Goal: Task Accomplishment & Management: Manage account settings

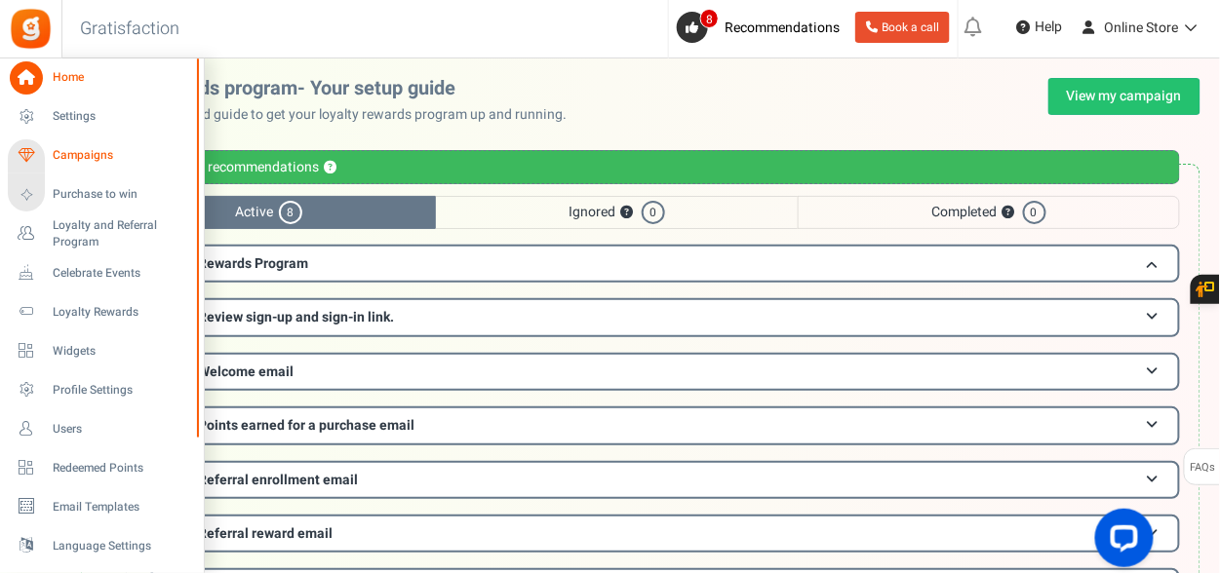
click at [48, 141] on link "Campaigns" at bounding box center [101, 155] width 187 height 33
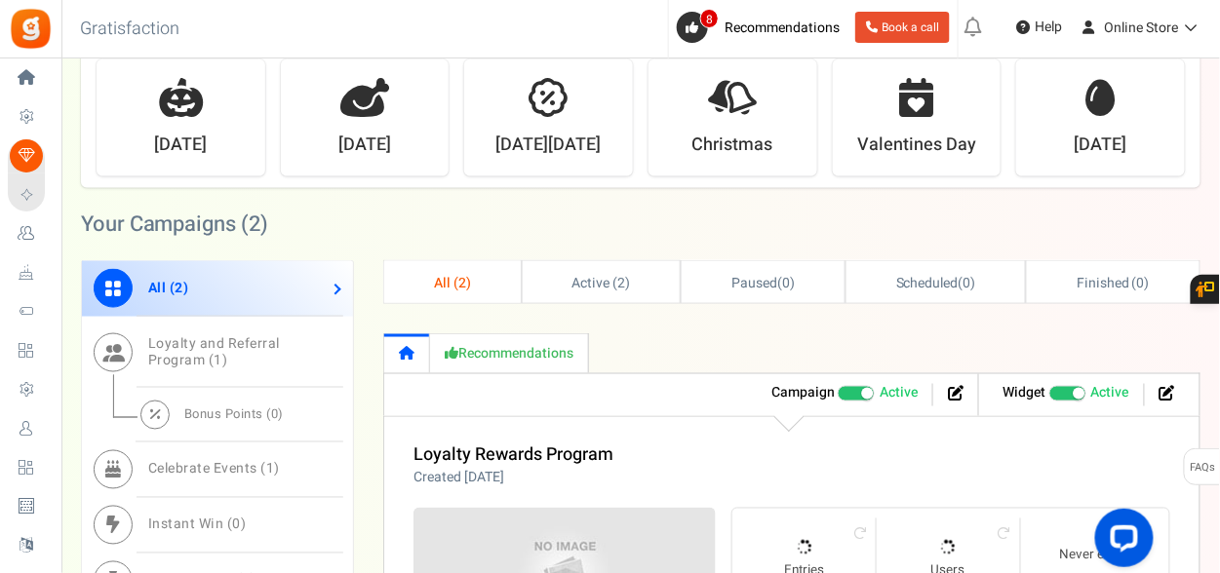
scroll to position [683, 0]
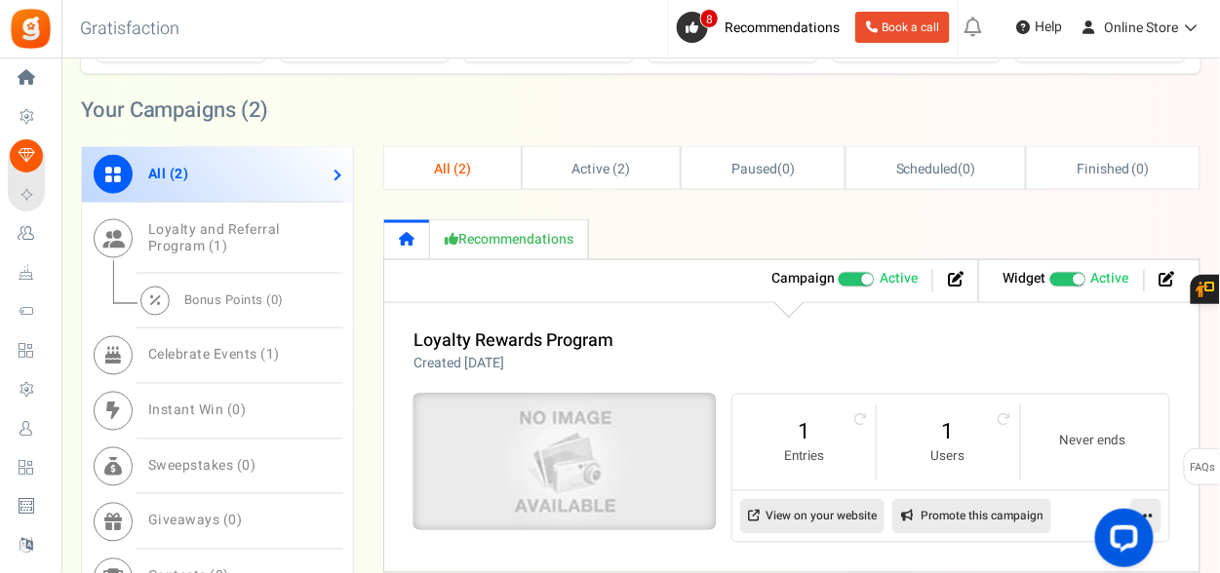
click at [534, 407] on img at bounding box center [564, 462] width 454 height 205
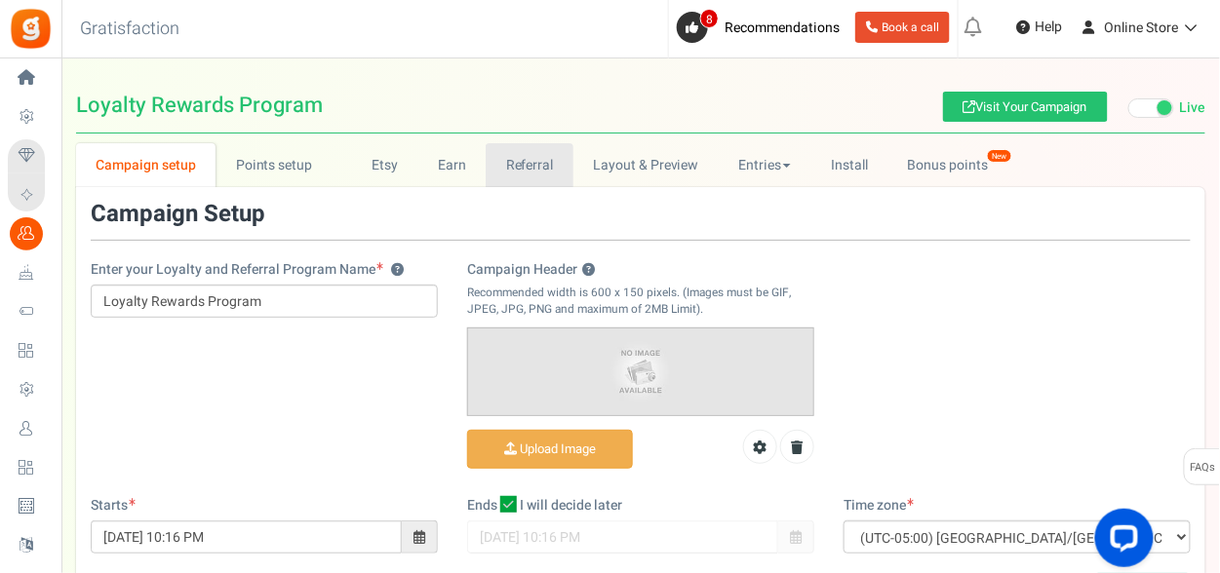
click at [557, 171] on link "Referral" at bounding box center [530, 165] width 88 height 44
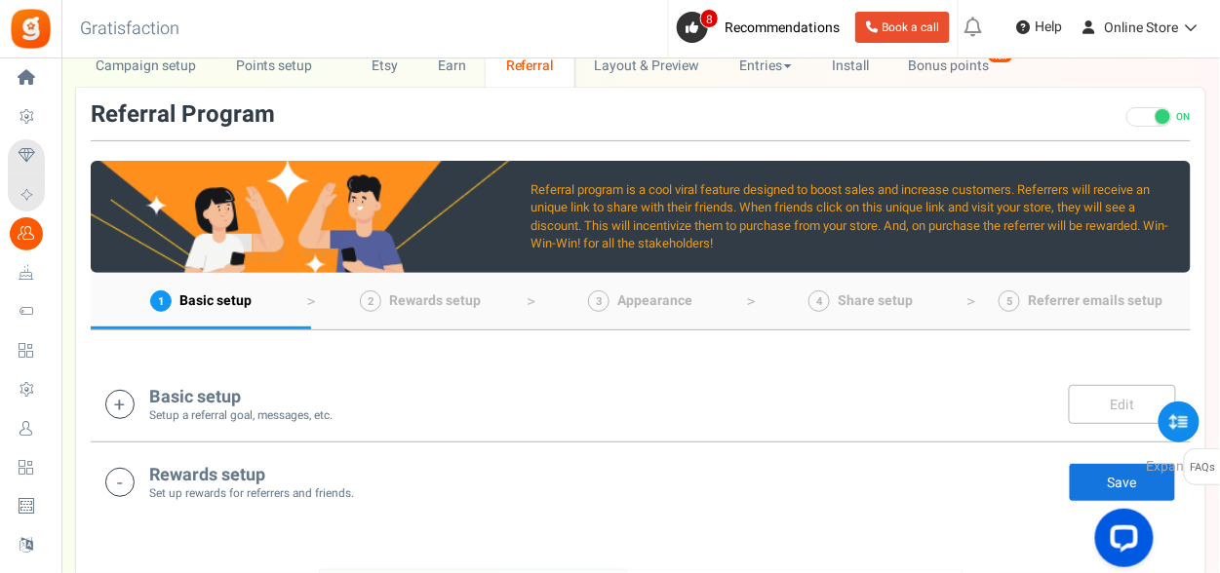
scroll to position [195, 0]
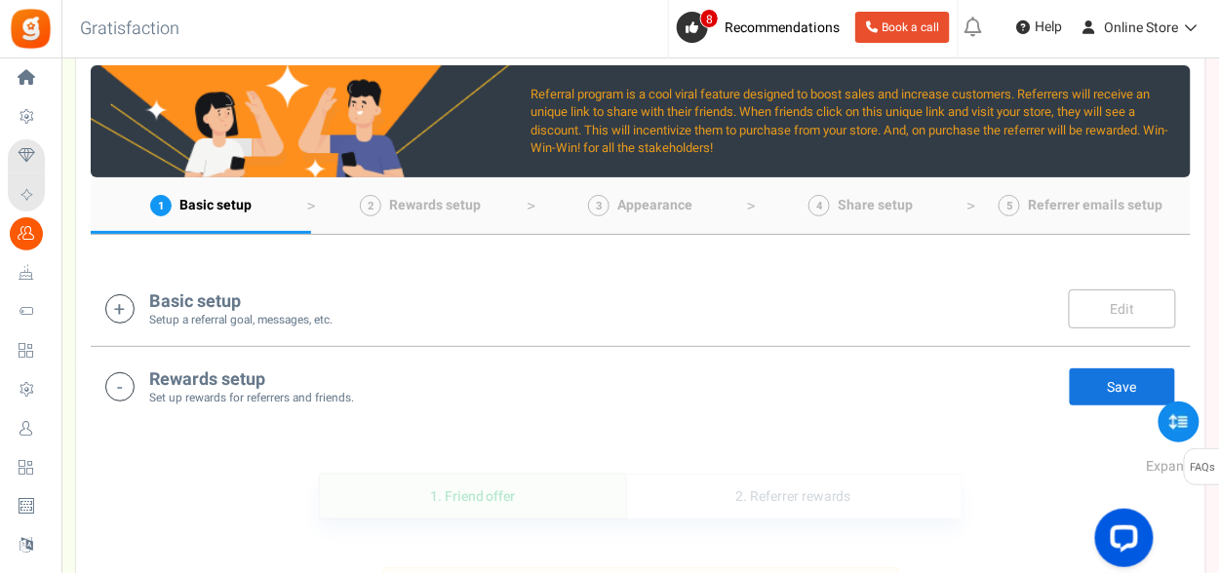
click at [656, 375] on div "Rewards setup Set up rewards for referrers and friends. Edit Save Save" at bounding box center [640, 387] width 1071 height 40
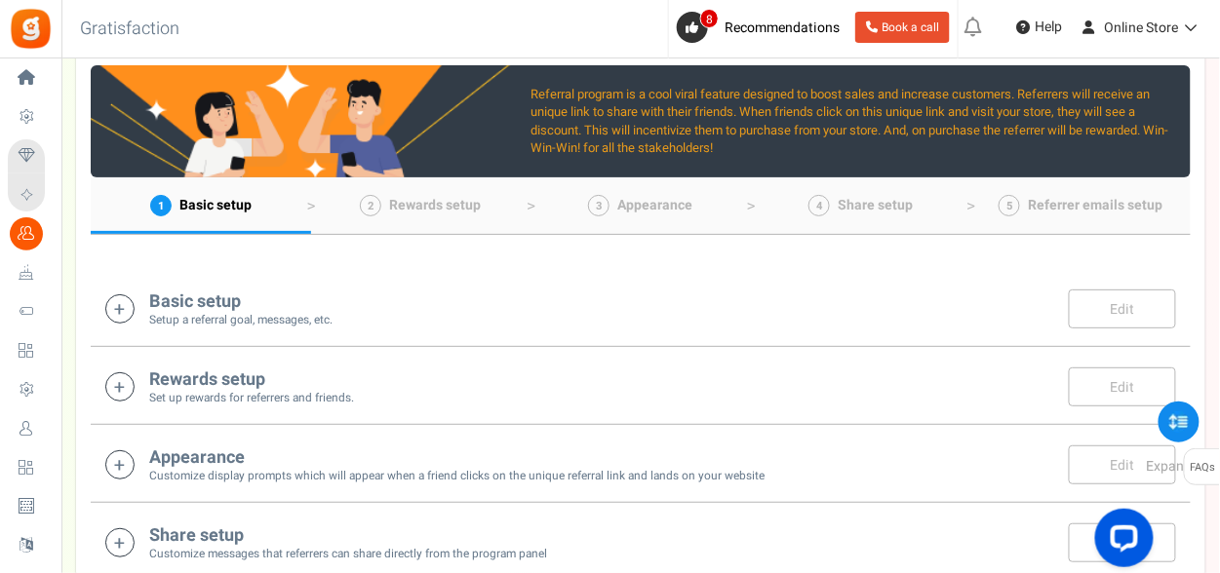
click at [656, 375] on div "Rewards setup Set up rewards for referrers and friends. Edit Save Save" at bounding box center [640, 387] width 1071 height 40
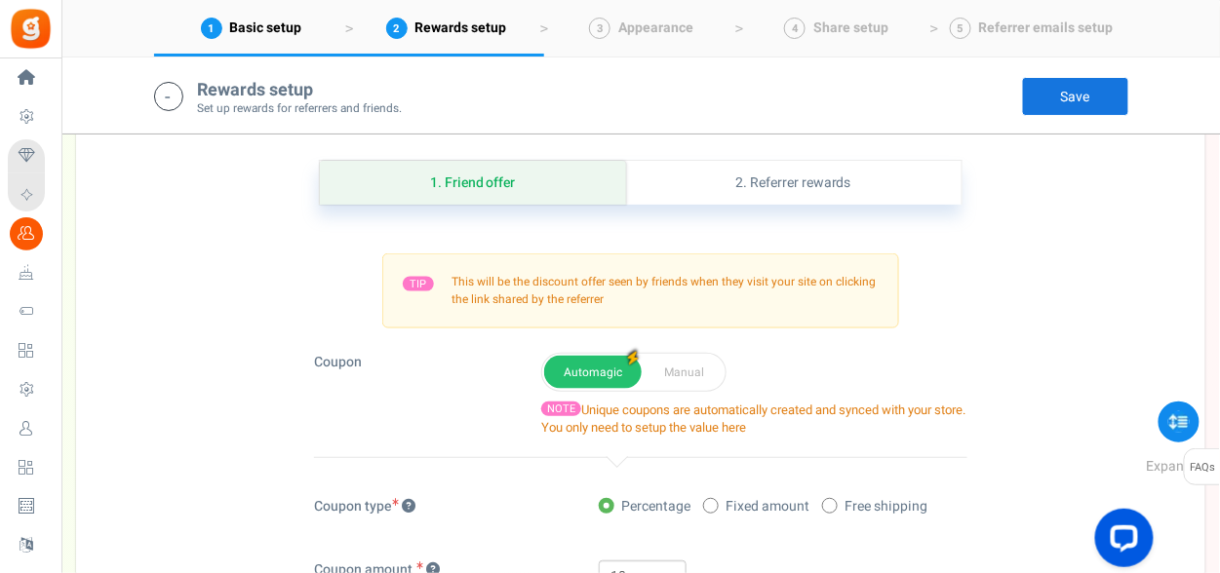
scroll to position [478, 0]
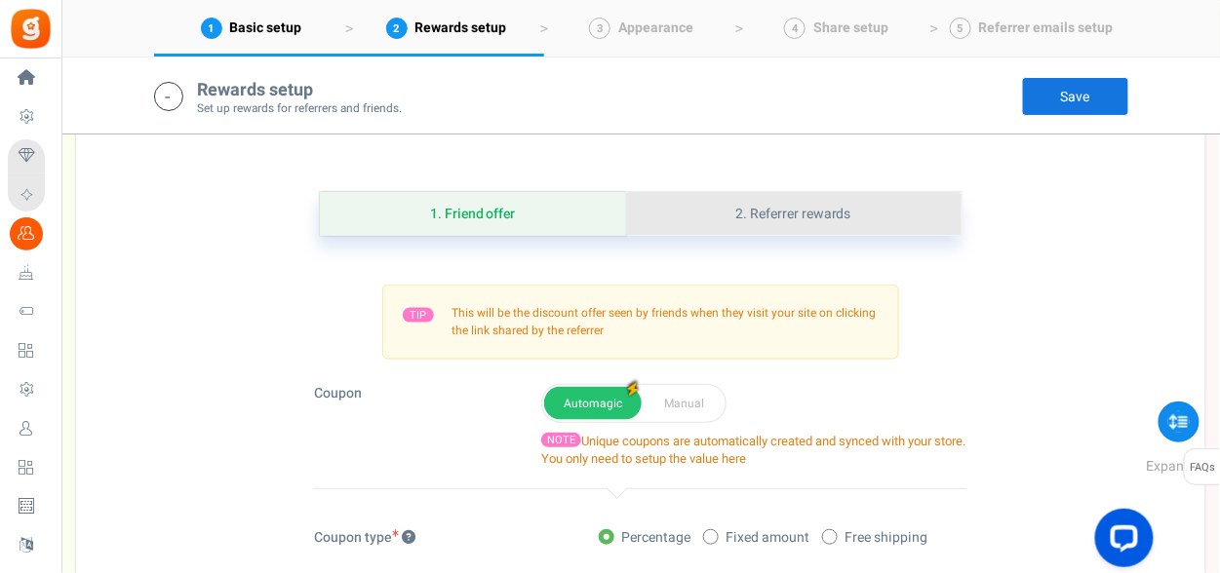
click at [812, 213] on link "2. Referrer rewards" at bounding box center [794, 214] width 336 height 44
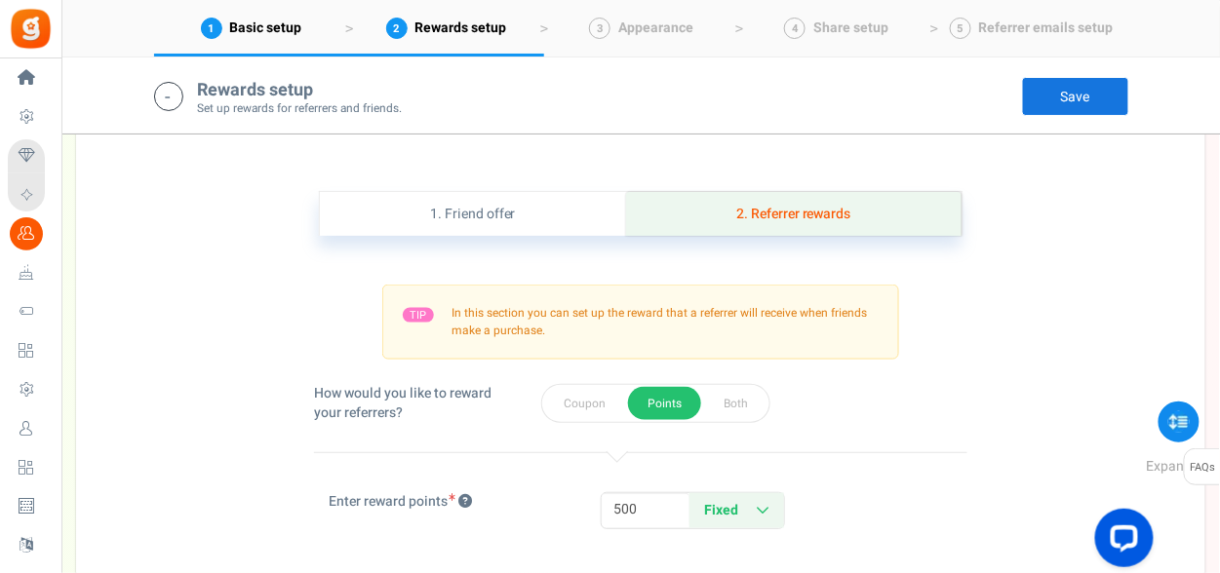
scroll to position [575, 0]
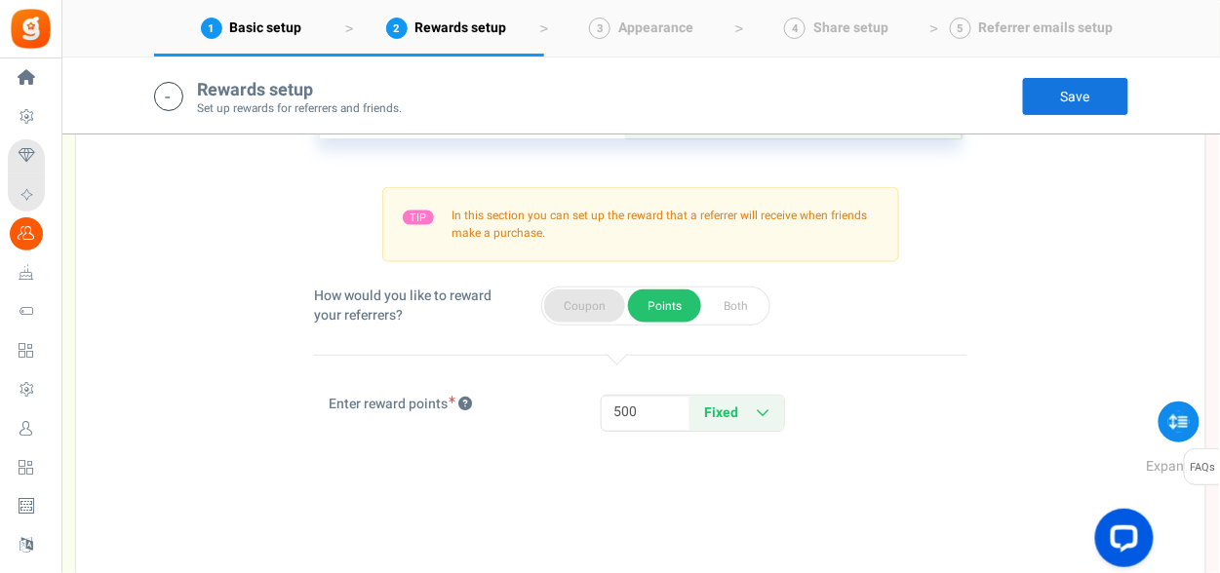
click at [596, 306] on button "Coupon" at bounding box center [584, 306] width 81 height 33
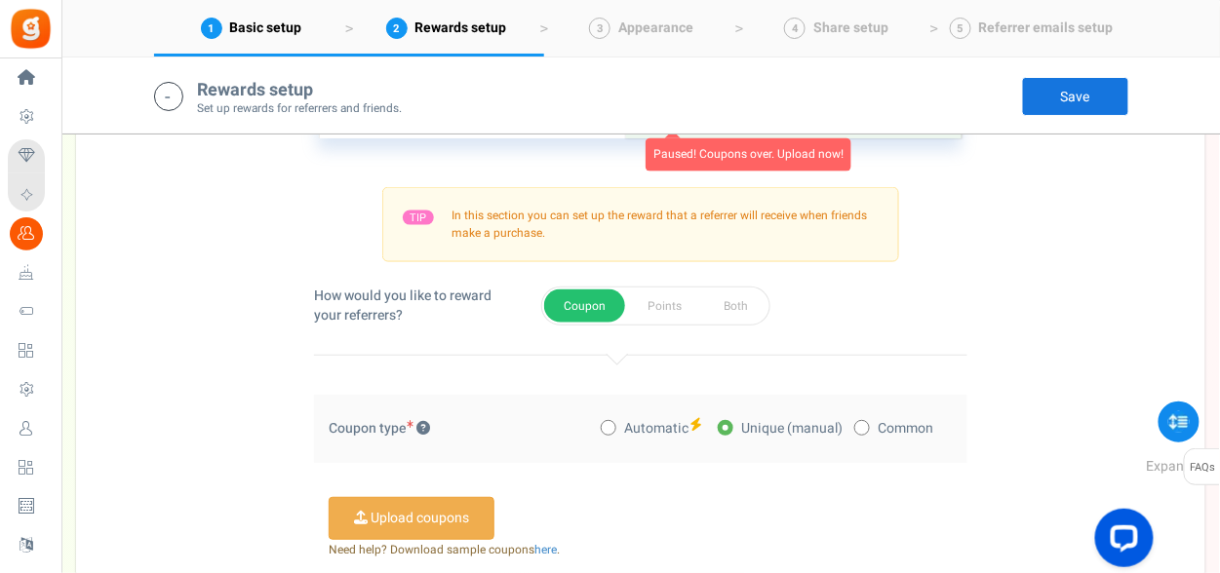
click at [642, 430] on span "Automatic" at bounding box center [656, 429] width 64 height 20
click at [613, 430] on input "Automatic" at bounding box center [607, 429] width 13 height 13
radio input "true"
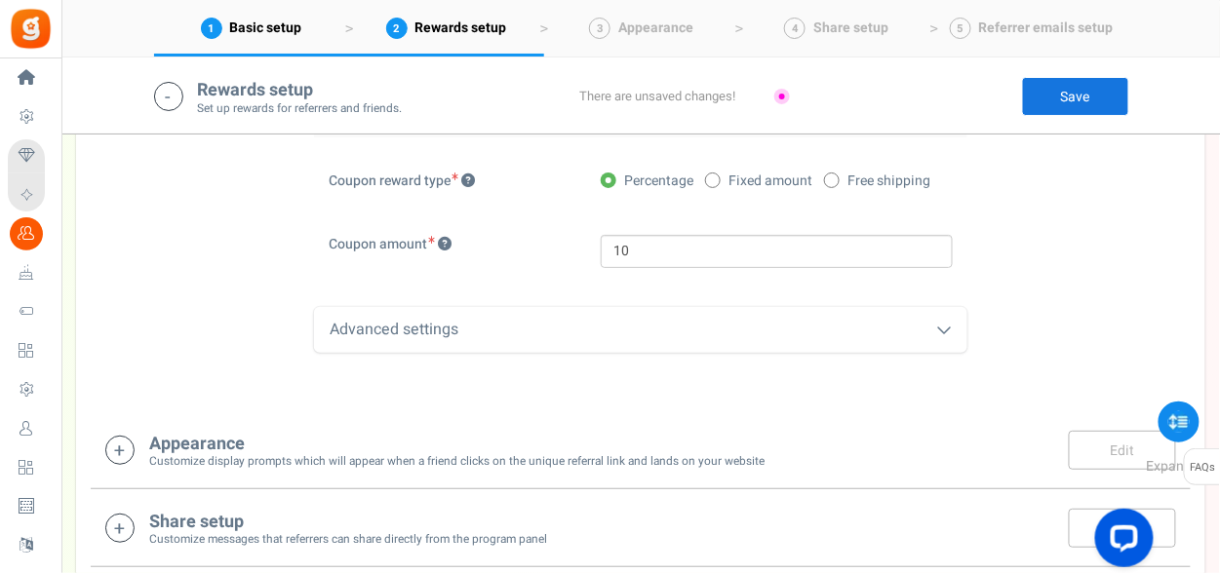
scroll to position [966, 0]
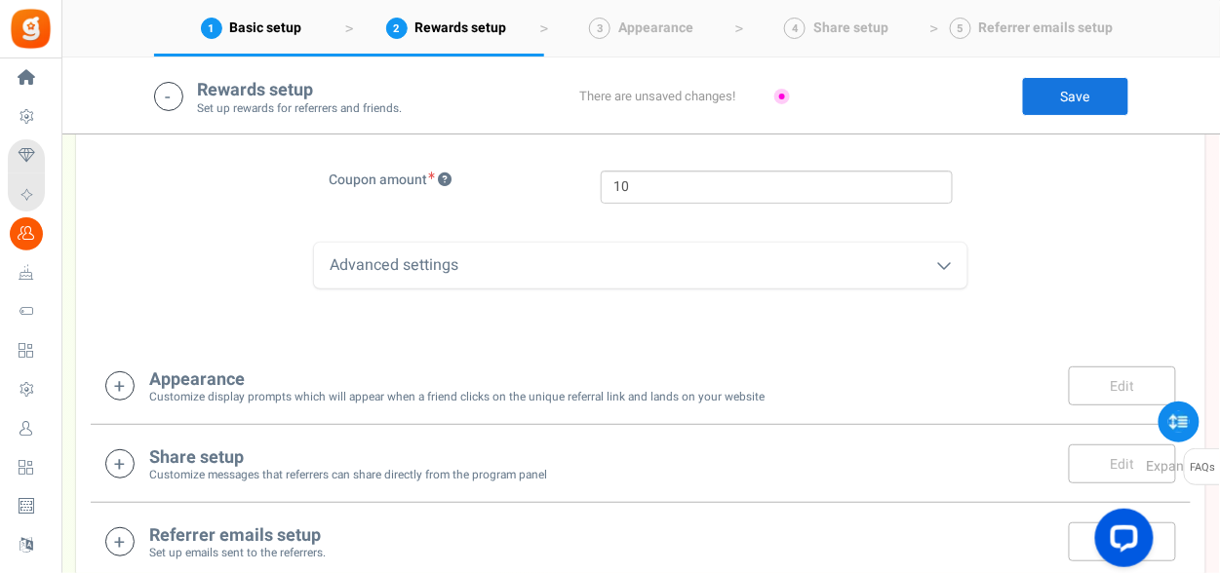
click at [786, 266] on div "Advanced settings" at bounding box center [640, 266] width 653 height 46
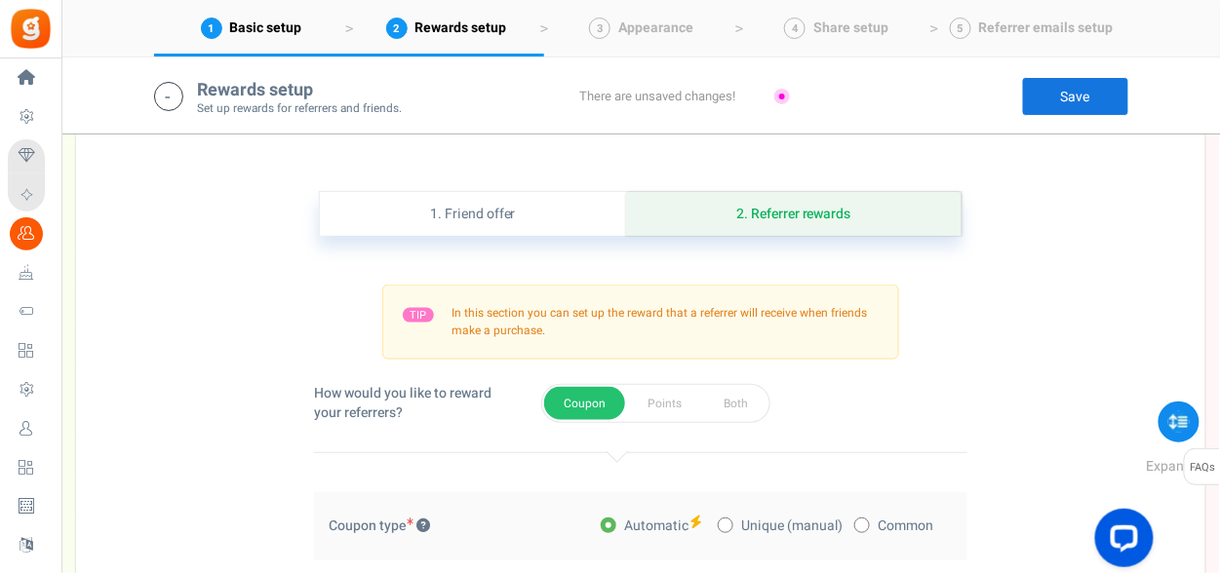
scroll to position [575, 0]
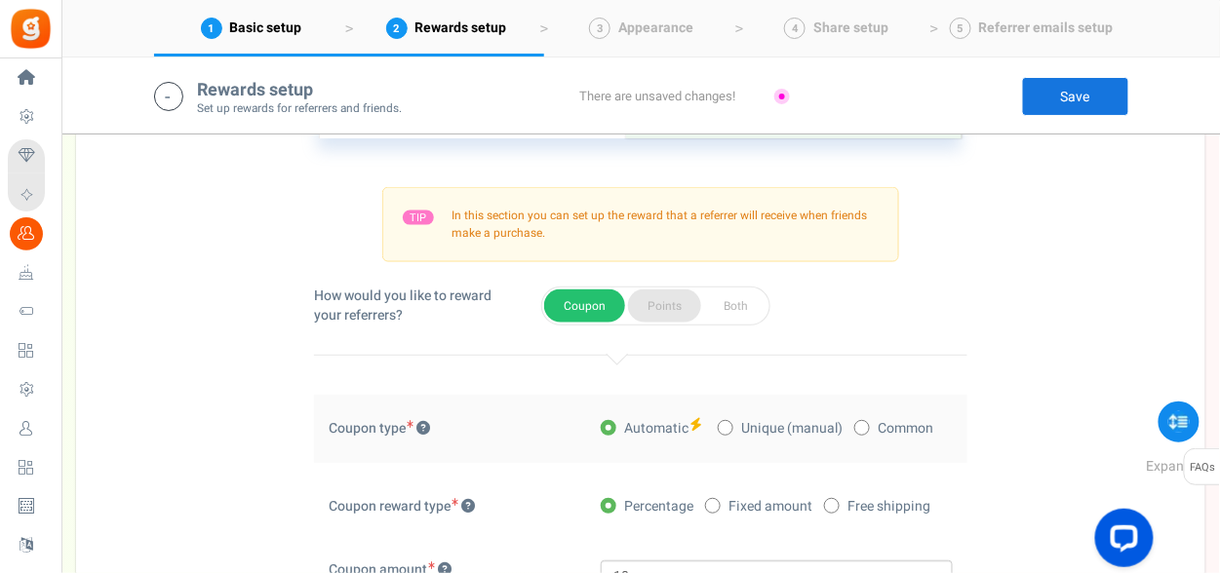
click at [656, 303] on button "Points" at bounding box center [664, 306] width 73 height 33
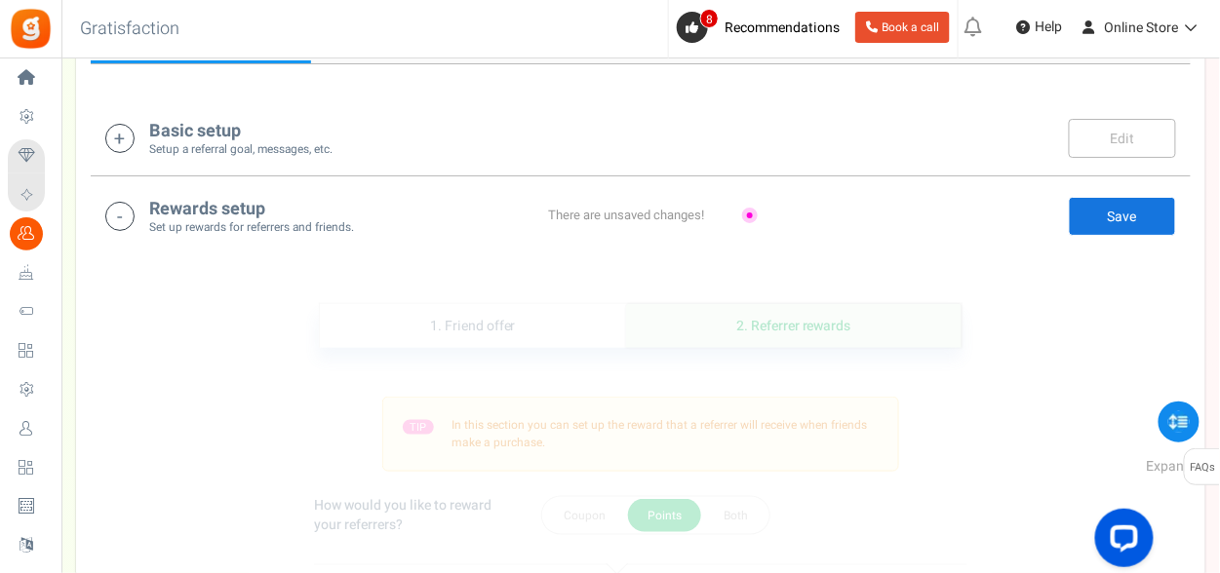
scroll to position [185, 0]
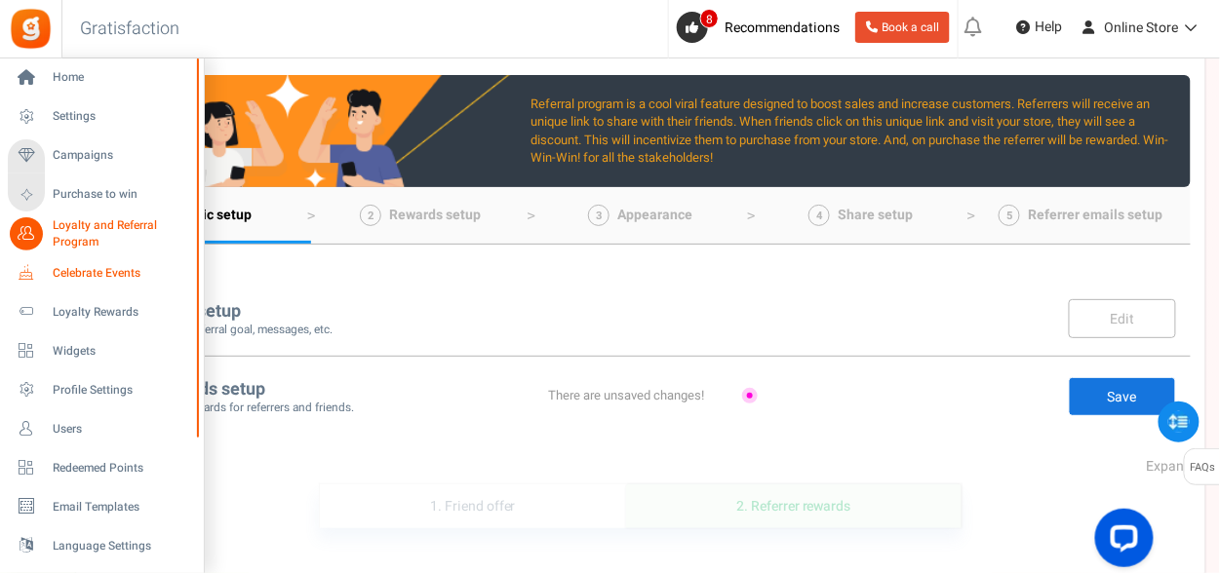
click at [79, 265] on span "Celebrate Events" at bounding box center [121, 273] width 137 height 17
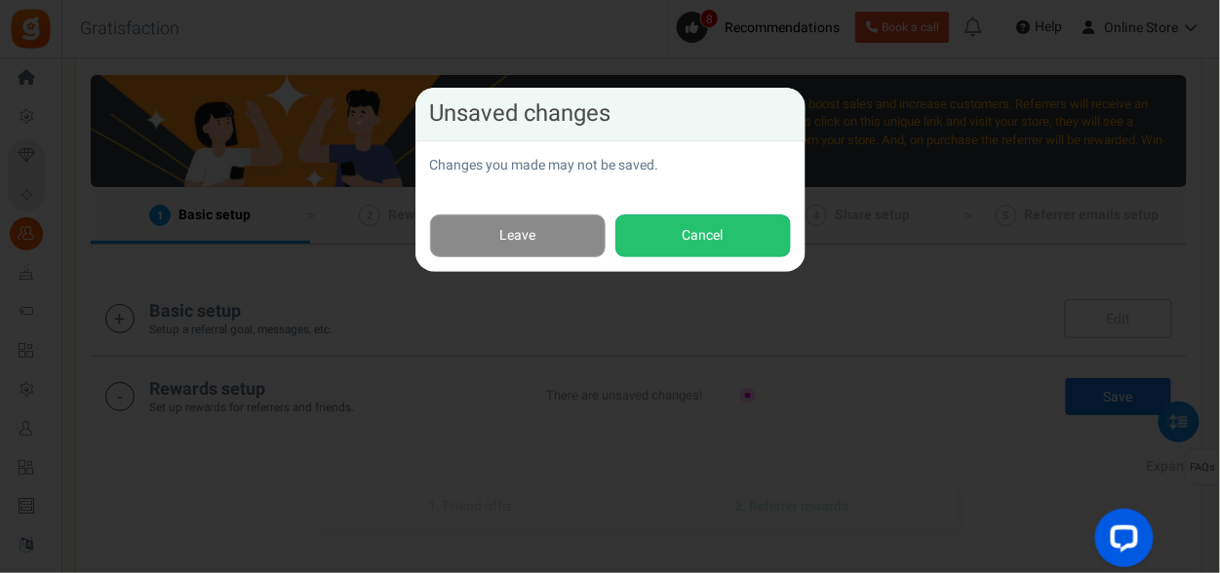
click at [535, 218] on link "Leave" at bounding box center [518, 237] width 176 height 44
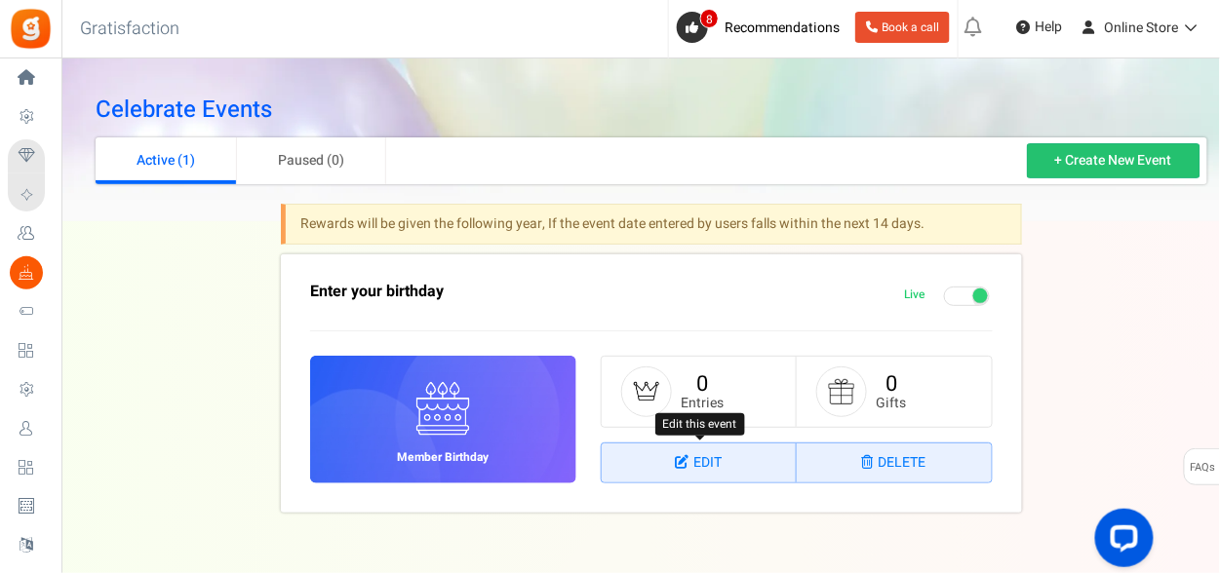
click at [684, 468] on link "Edit" at bounding box center [699, 463] width 195 height 39
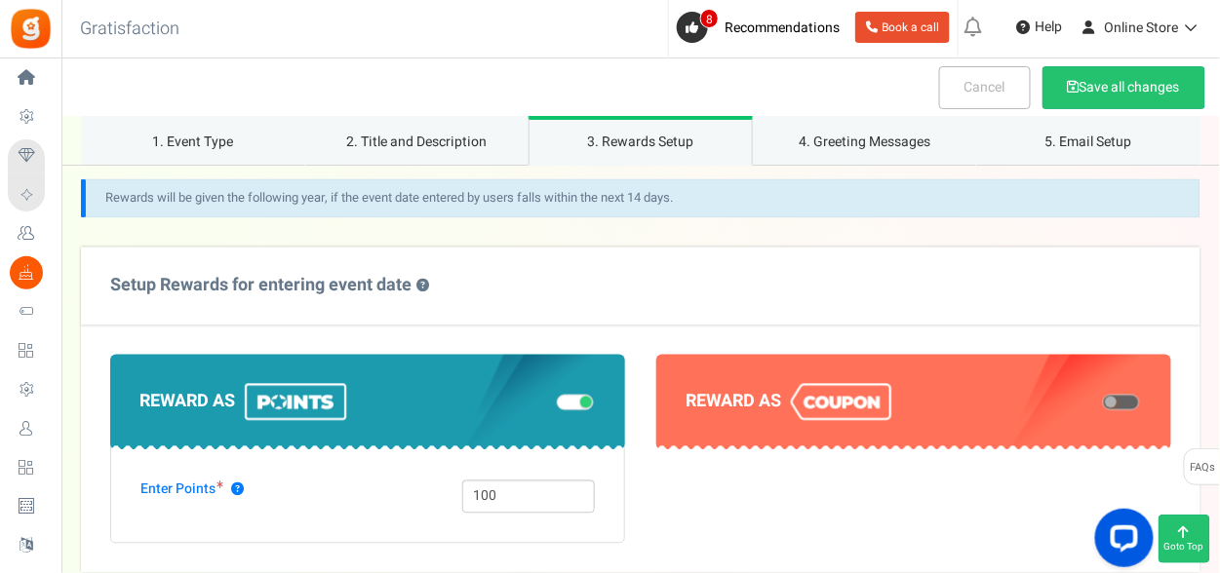
scroll to position [975, 0]
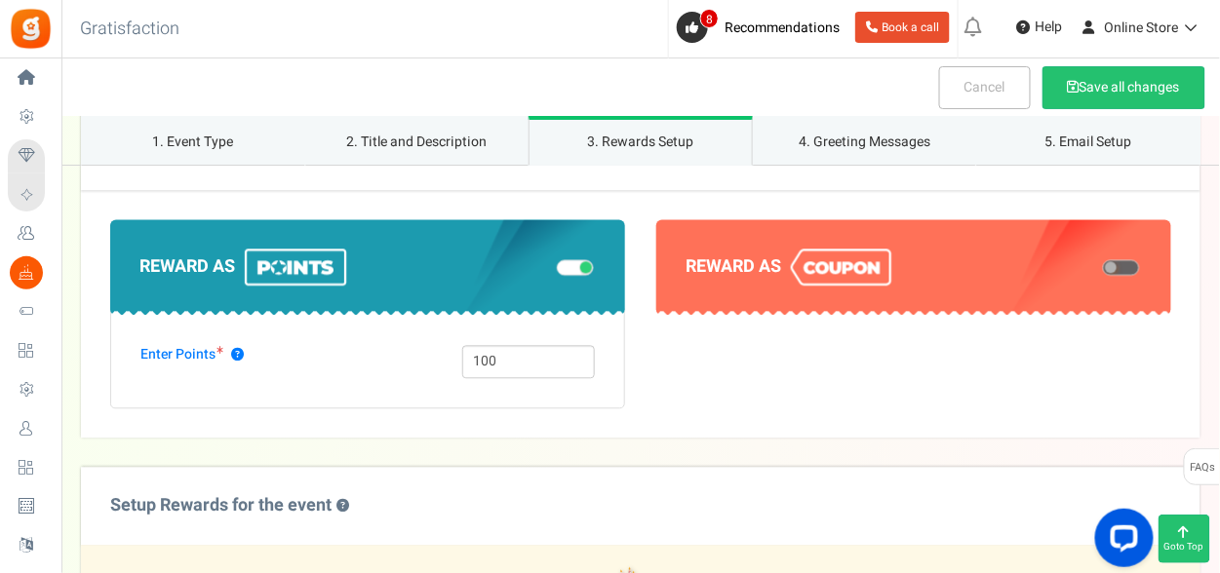
drag, startPoint x: 1124, startPoint y: 262, endPoint x: 1135, endPoint y: 247, distance: 19.5
click at [1124, 264] on span at bounding box center [1121, 268] width 37 height 16
click at [1103, 264] on input "checkbox" at bounding box center [1103, 268] width 0 height 10
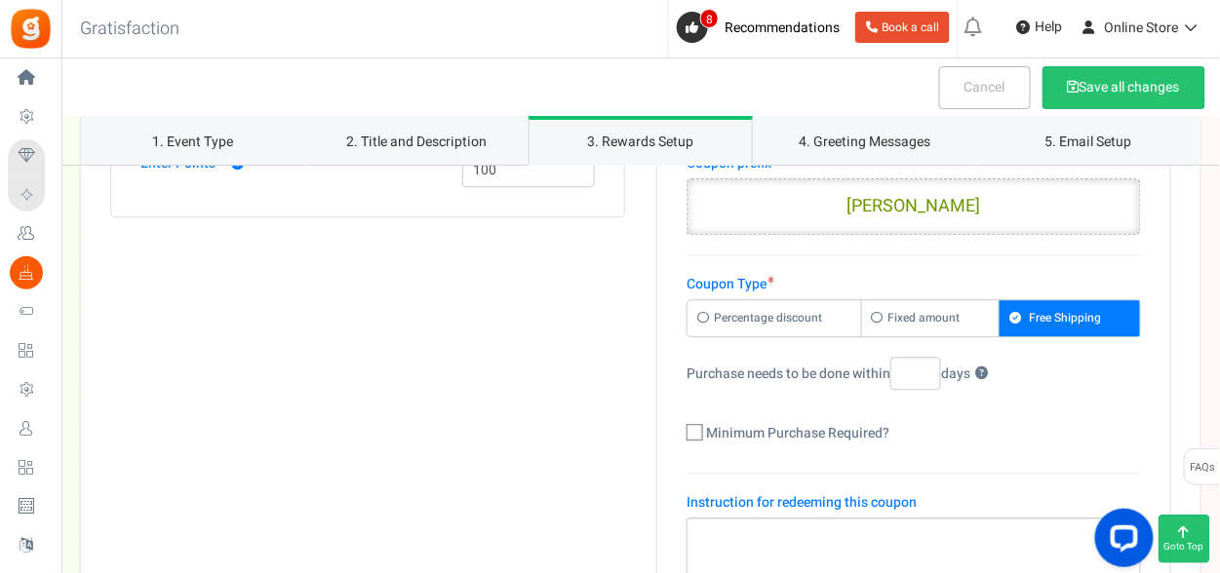
scroll to position [1170, 0]
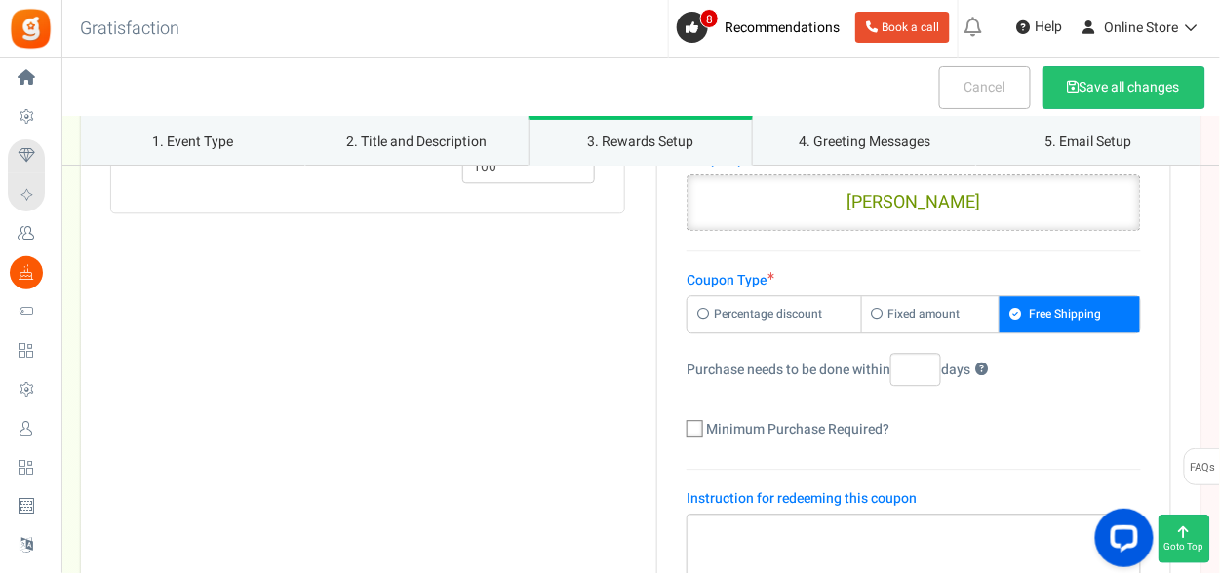
click at [779, 317] on label "Percentage discount" at bounding box center [775, 314] width 175 height 36
click at [700, 313] on input "Percentage discount" at bounding box center [694, 306] width 13 height 13
radio input "true"
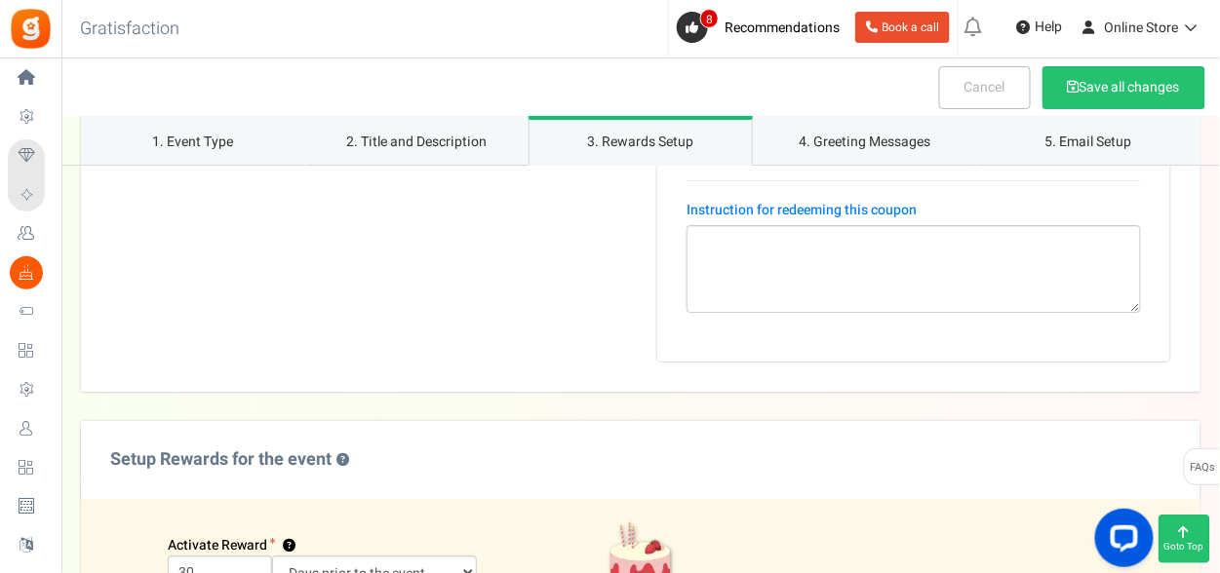
scroll to position [1756, 0]
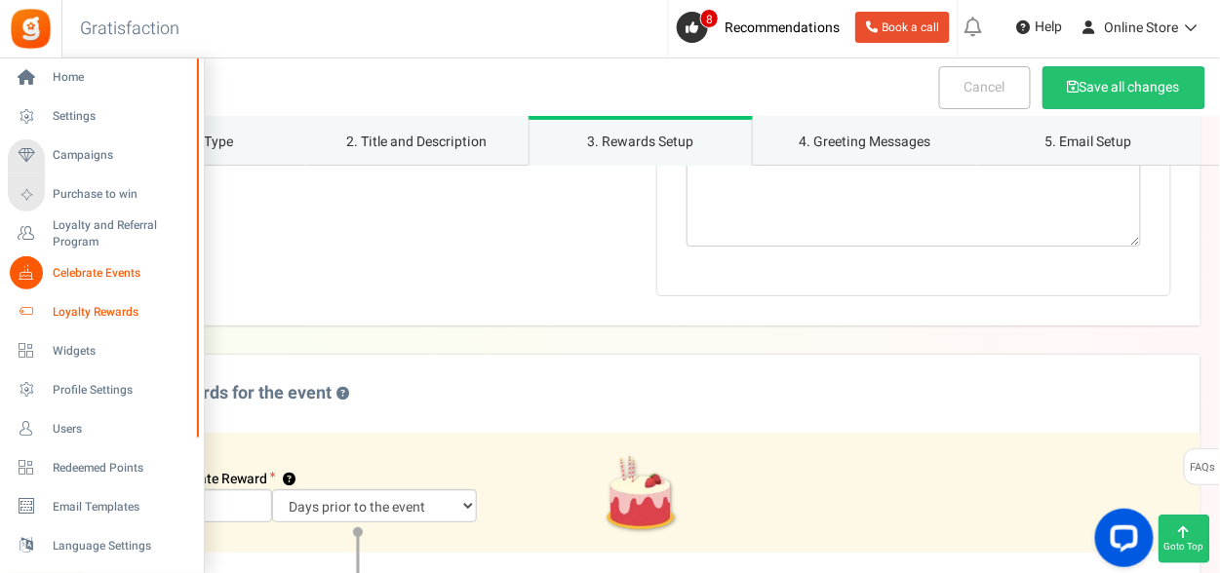
click at [82, 310] on span "Loyalty Rewards" at bounding box center [121, 312] width 137 height 17
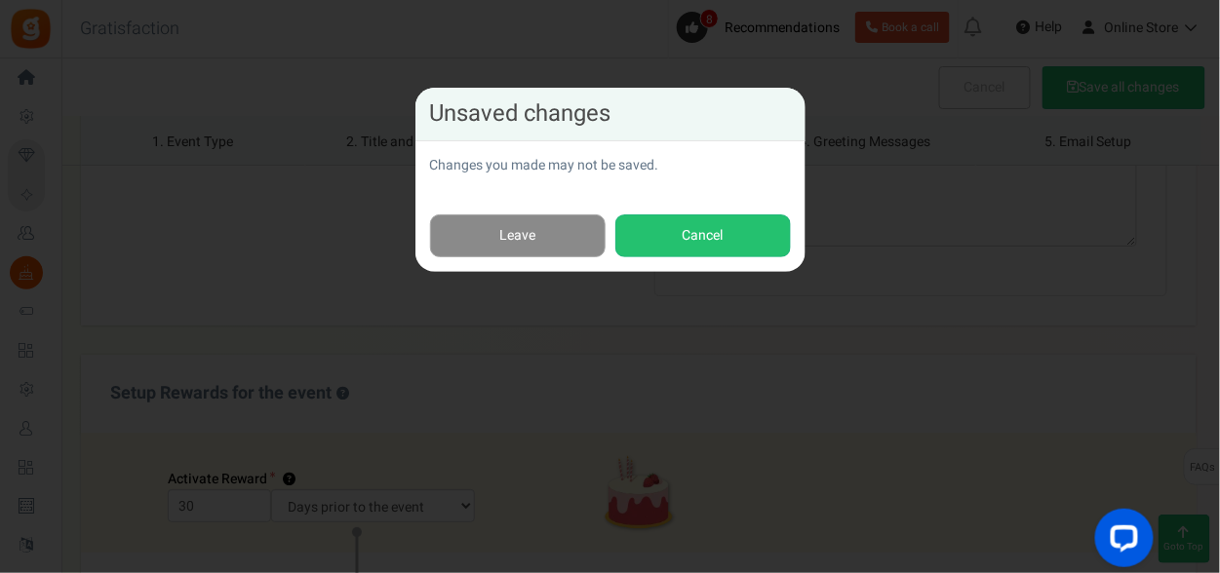
click at [538, 216] on link "Leave" at bounding box center [518, 237] width 176 height 44
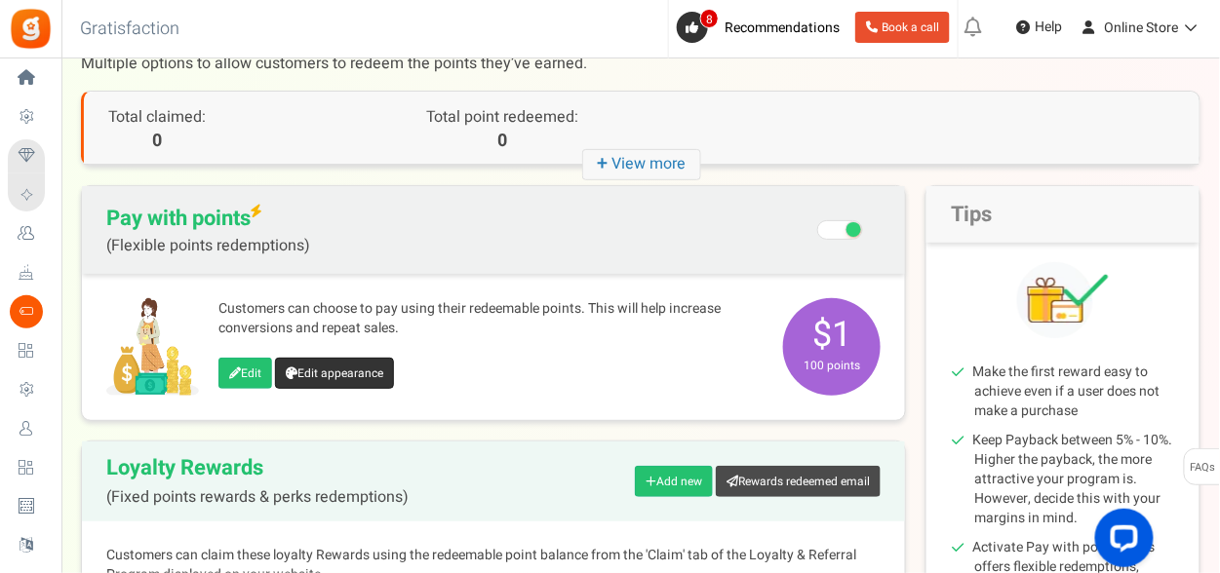
scroll to position [98, 0]
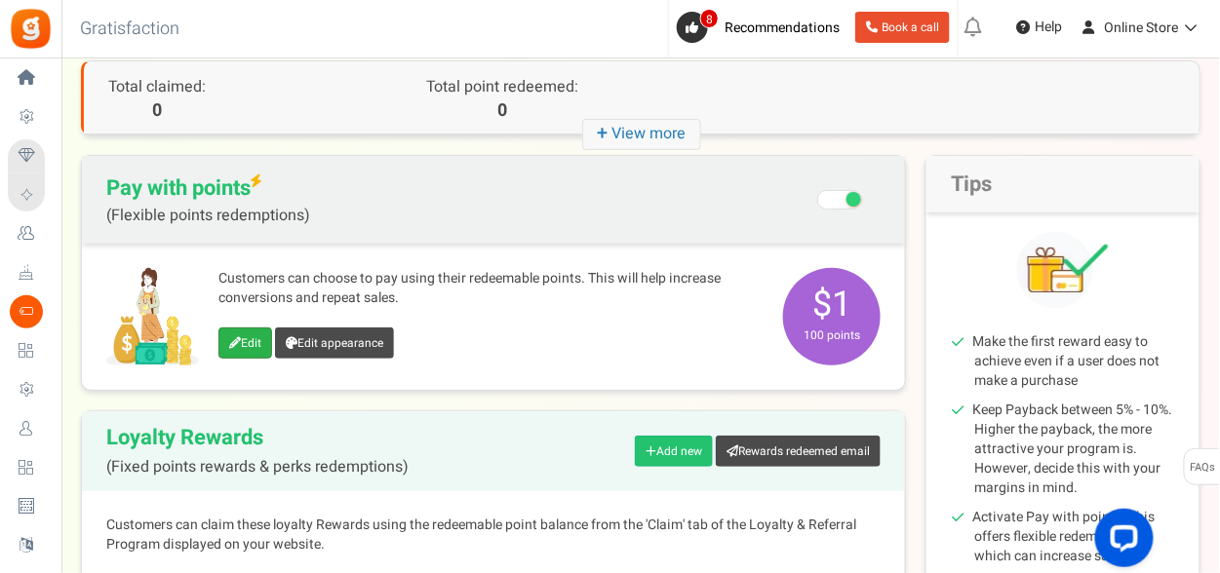
click at [239, 350] on link "Edit" at bounding box center [245, 343] width 54 height 31
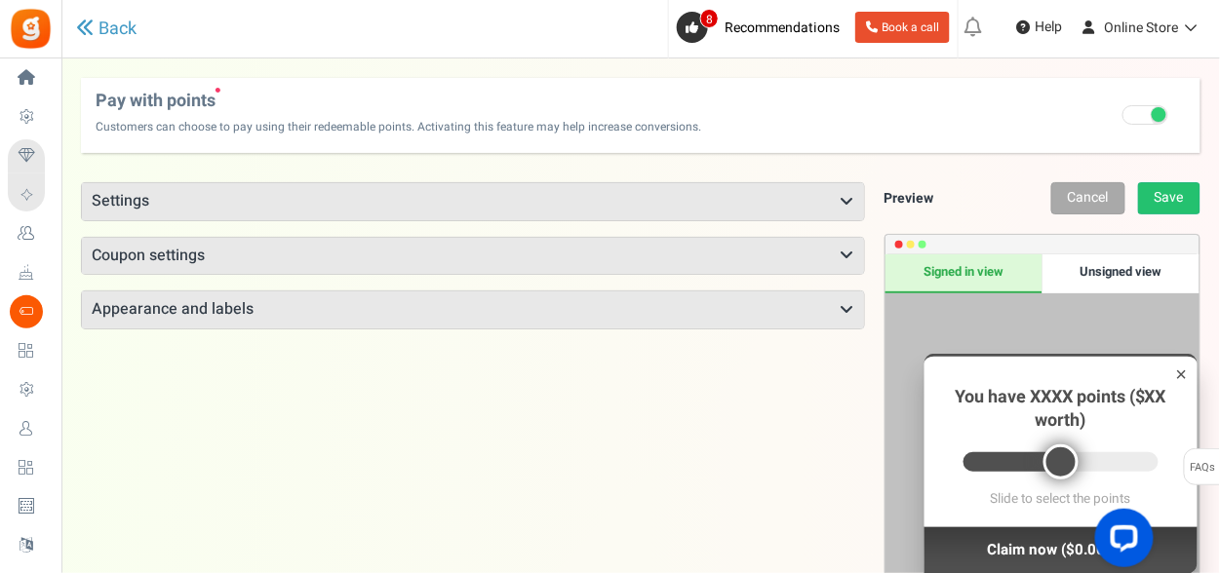
click at [401, 256] on h3 "Coupon settings" at bounding box center [473, 256] width 782 height 37
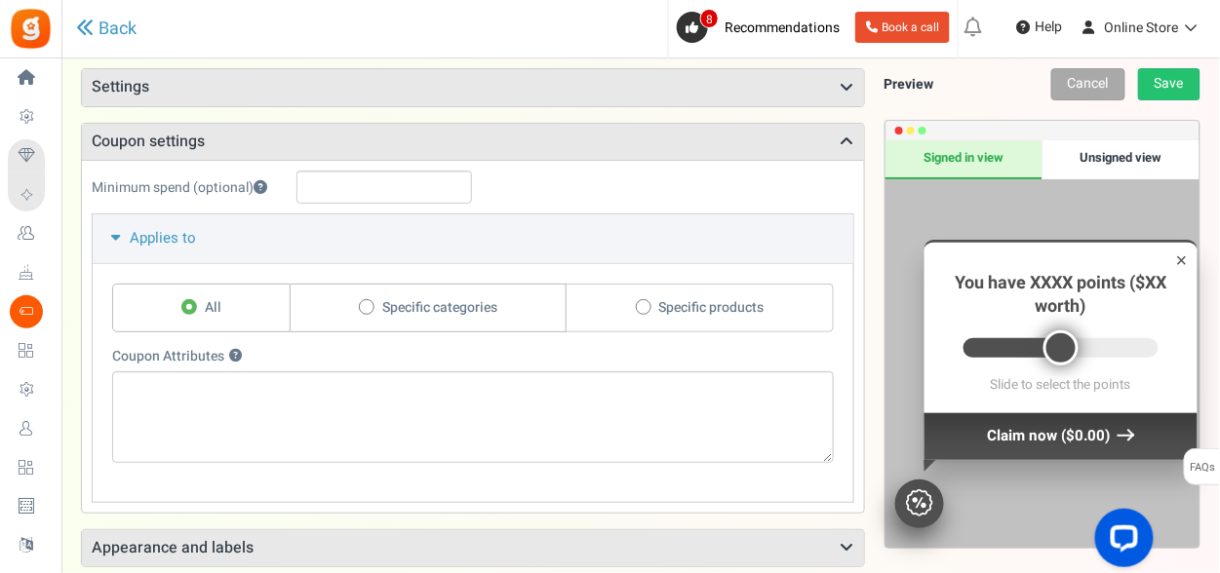
scroll to position [106, 0]
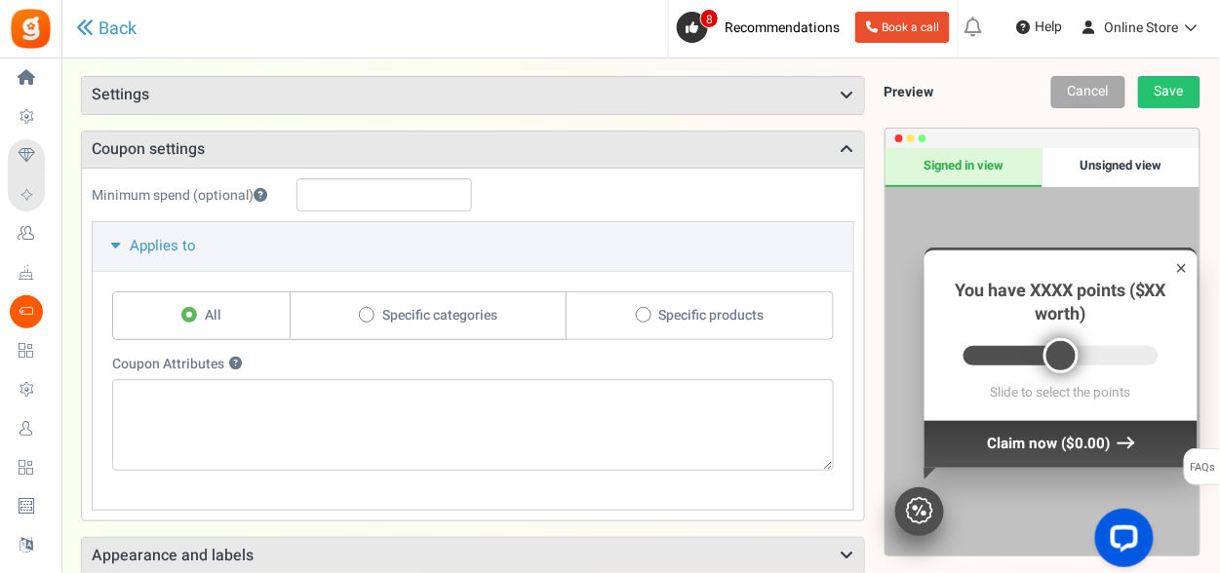
click at [406, 314] on span "Specific categories" at bounding box center [439, 316] width 115 height 20
click at [372, 314] on input "Specific categories" at bounding box center [365, 316] width 13 height 13
radio input "true"
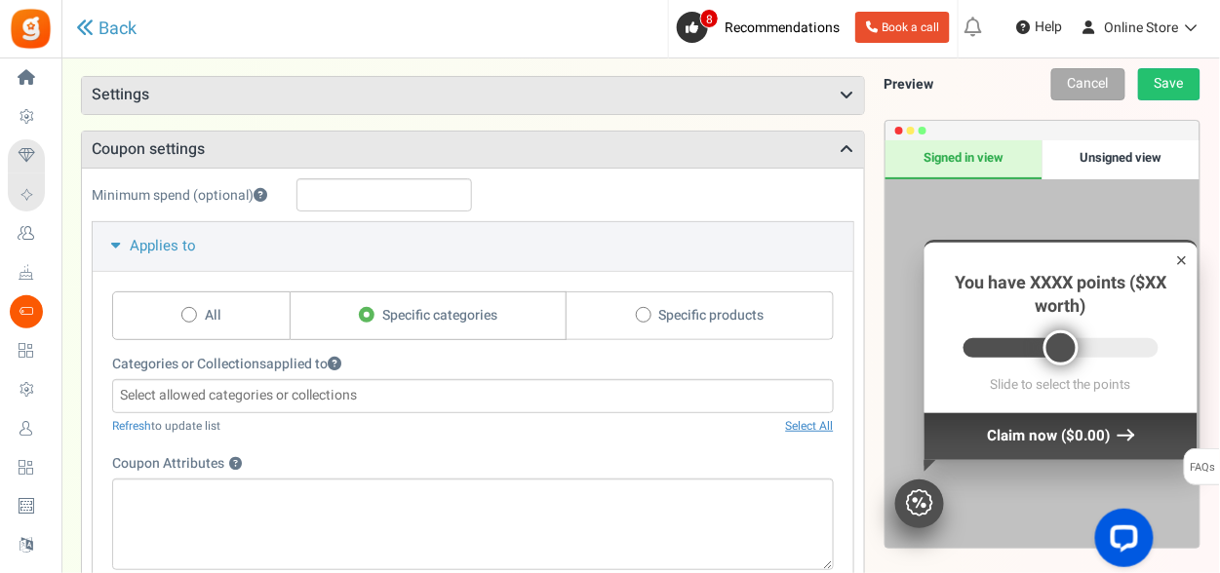
scroll to position [204, 0]
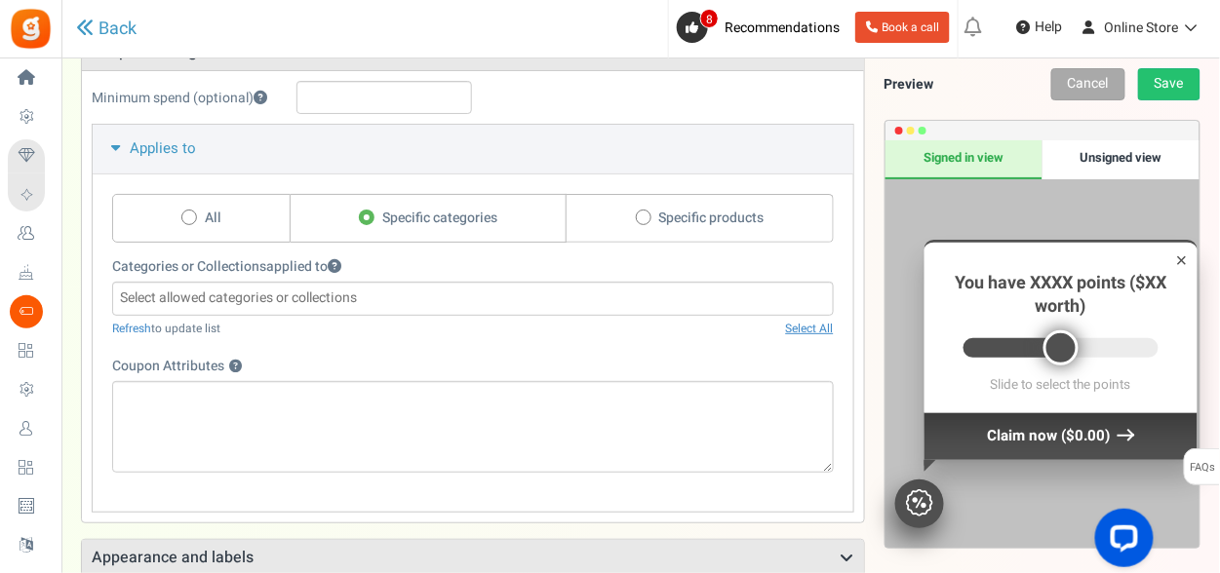
click at [188, 215] on icon at bounding box center [189, 217] width 5 height 5
click at [188, 213] on input "All" at bounding box center [187, 219] width 13 height 13
radio input "true"
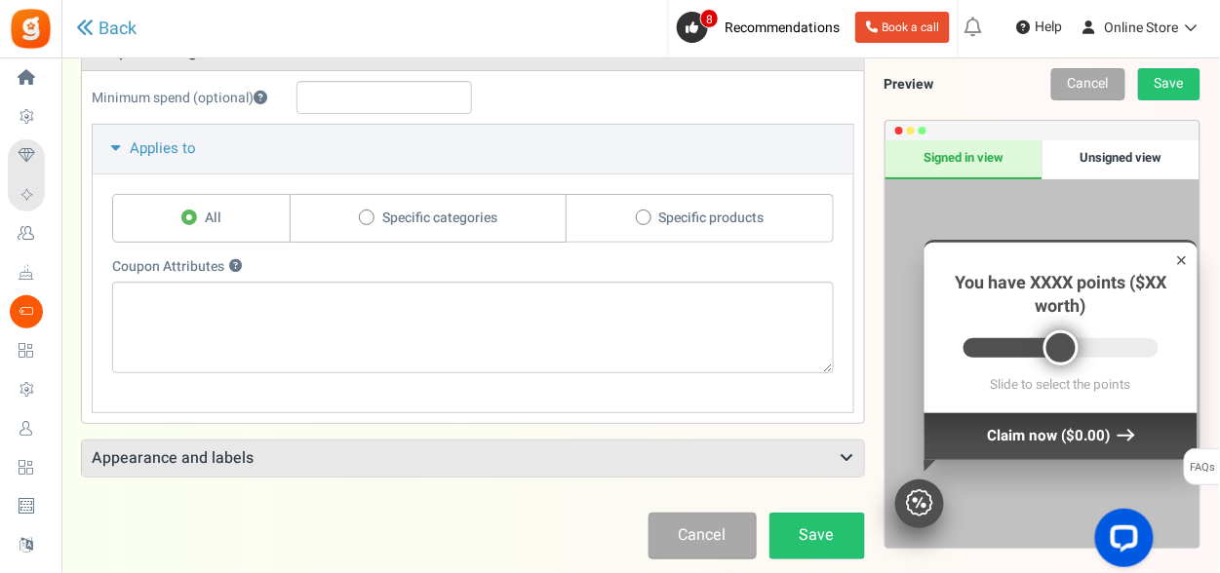
scroll to position [0, 0]
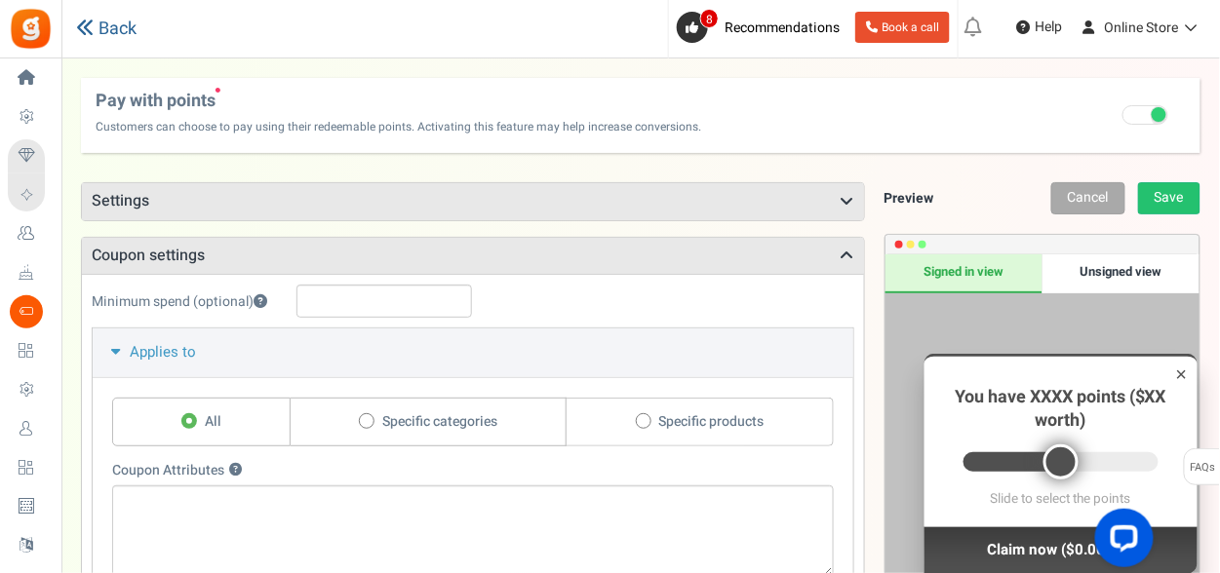
click at [115, 36] on link "Back" at bounding box center [106, 29] width 60 height 20
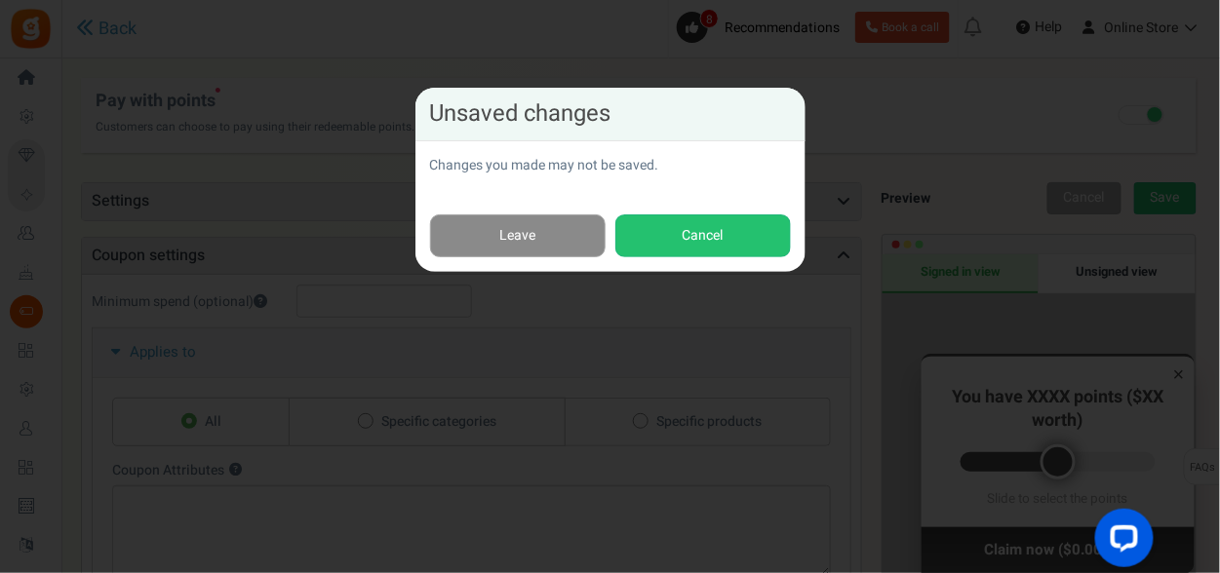
click at [545, 244] on link "Leave" at bounding box center [518, 237] width 176 height 44
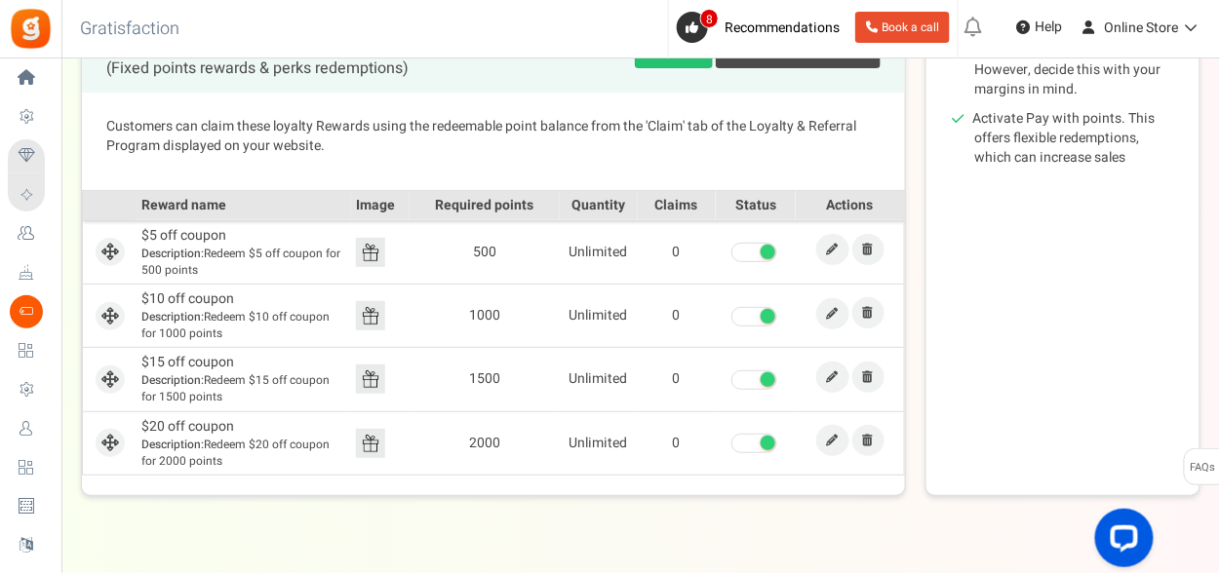
scroll to position [532, 0]
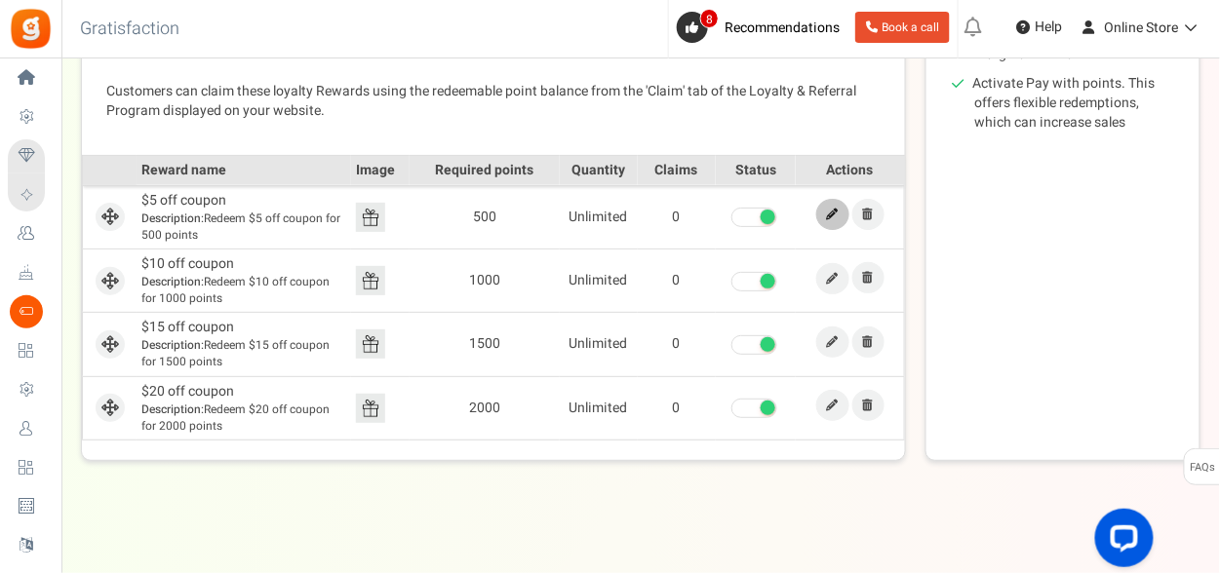
click at [848, 213] on link at bounding box center [832, 214] width 33 height 31
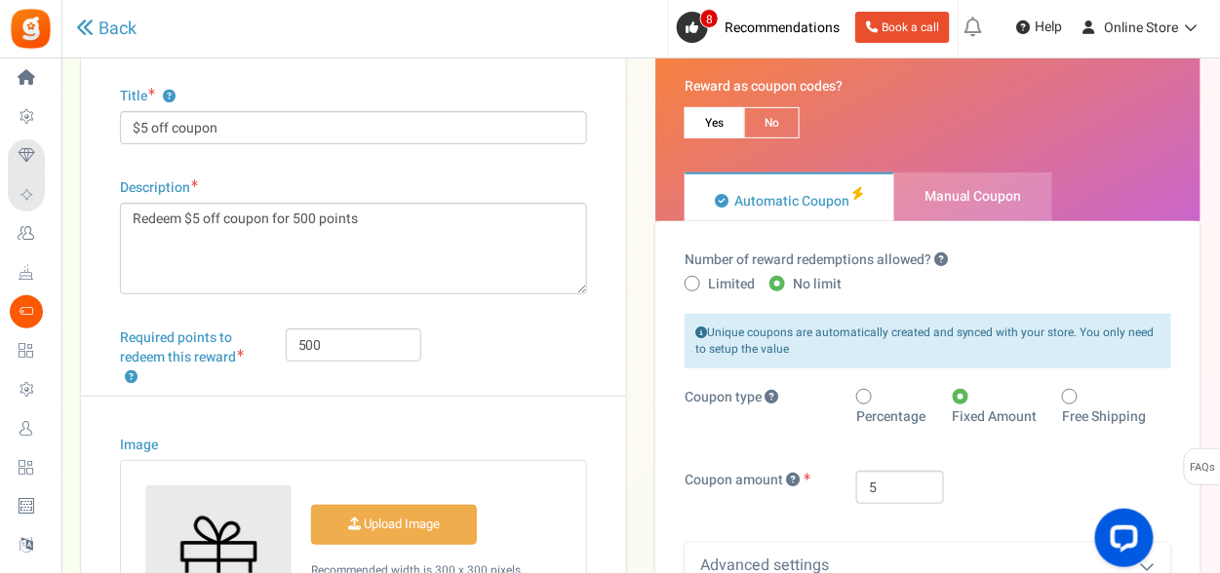
scroll to position [195, 0]
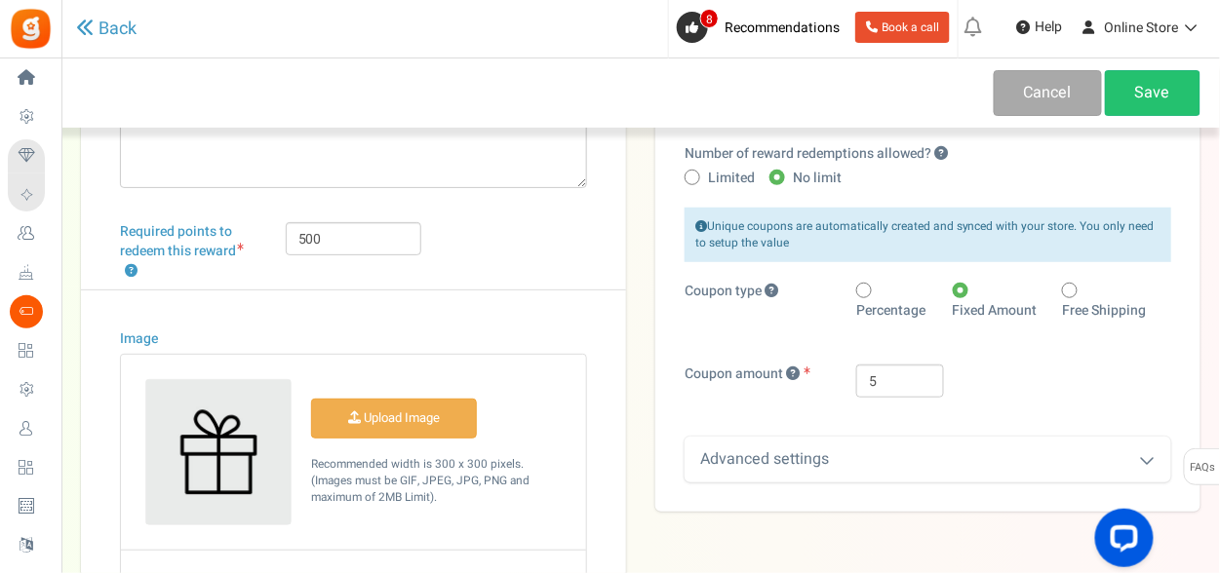
drag, startPoint x: 815, startPoint y: 422, endPoint x: 824, endPoint y: 455, distance: 34.3
click at [815, 426] on div "Unique coupons are automatically created and synced with your store. You only n…" at bounding box center [928, 345] width 487 height 275
click at [824, 455] on div "Advanced settings" at bounding box center [928, 460] width 487 height 46
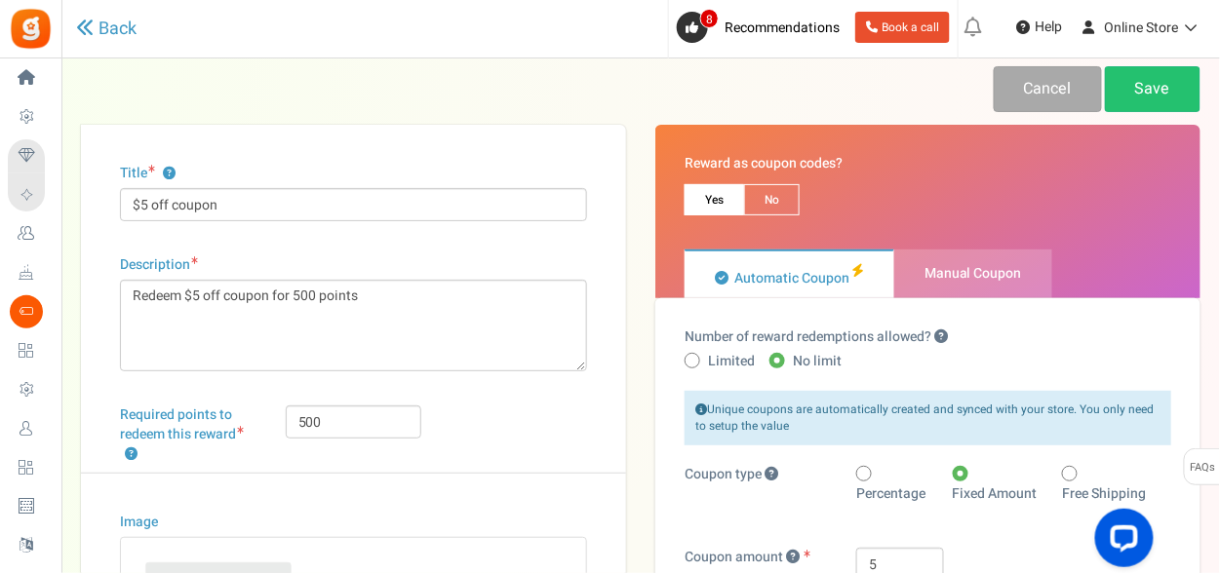
scroll to position [0, 0]
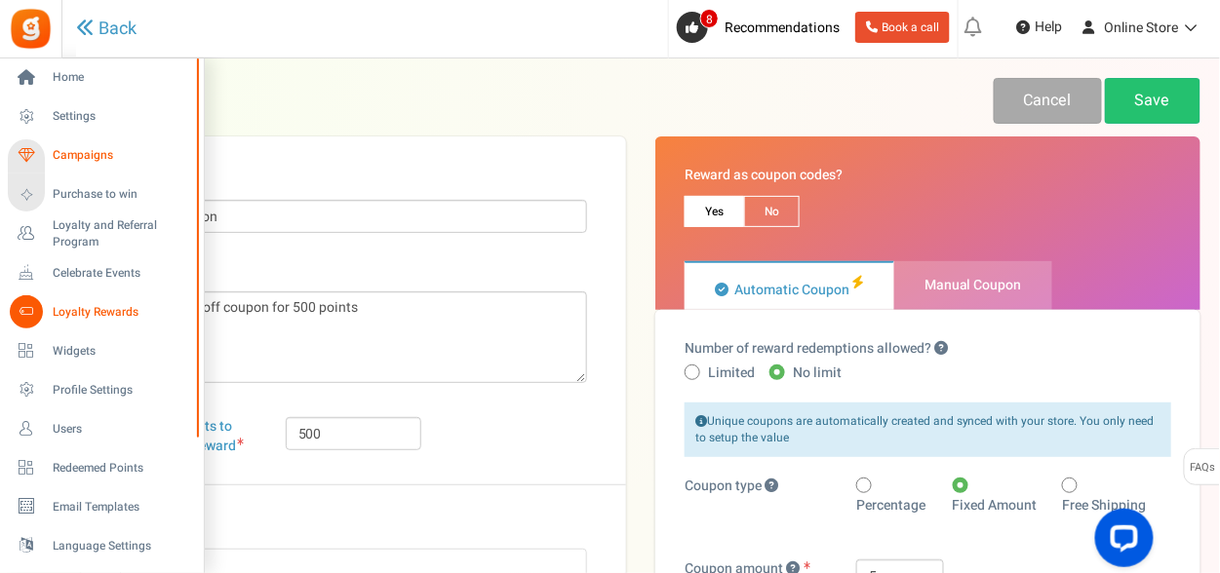
click at [80, 154] on span "Campaigns" at bounding box center [121, 155] width 137 height 17
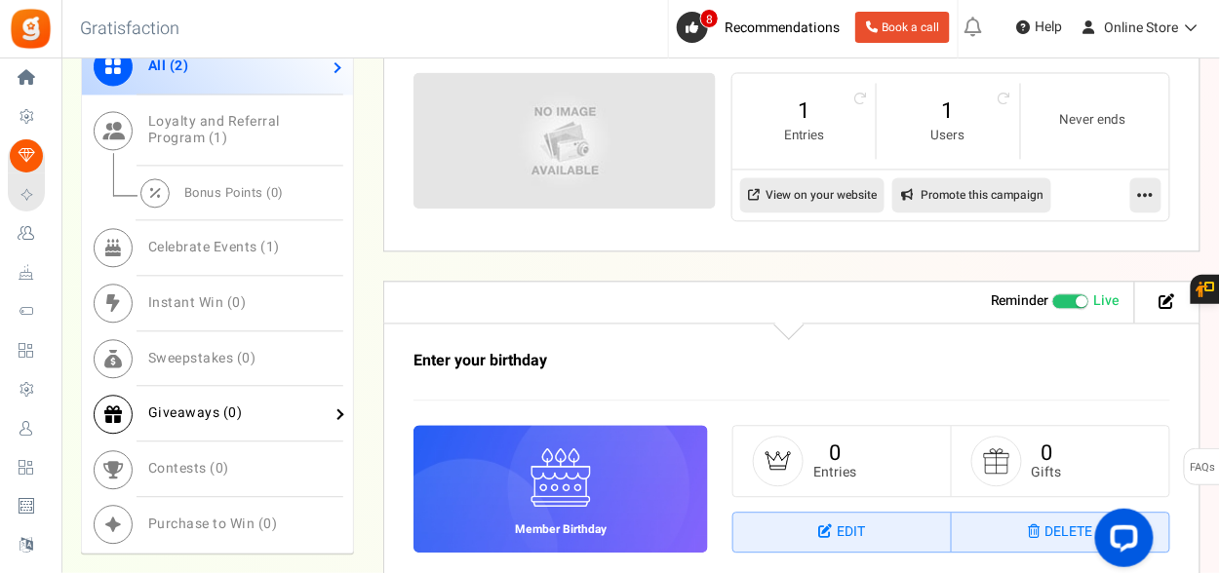
scroll to position [975, 0]
